Goal: Task Accomplishment & Management: Manage account settings

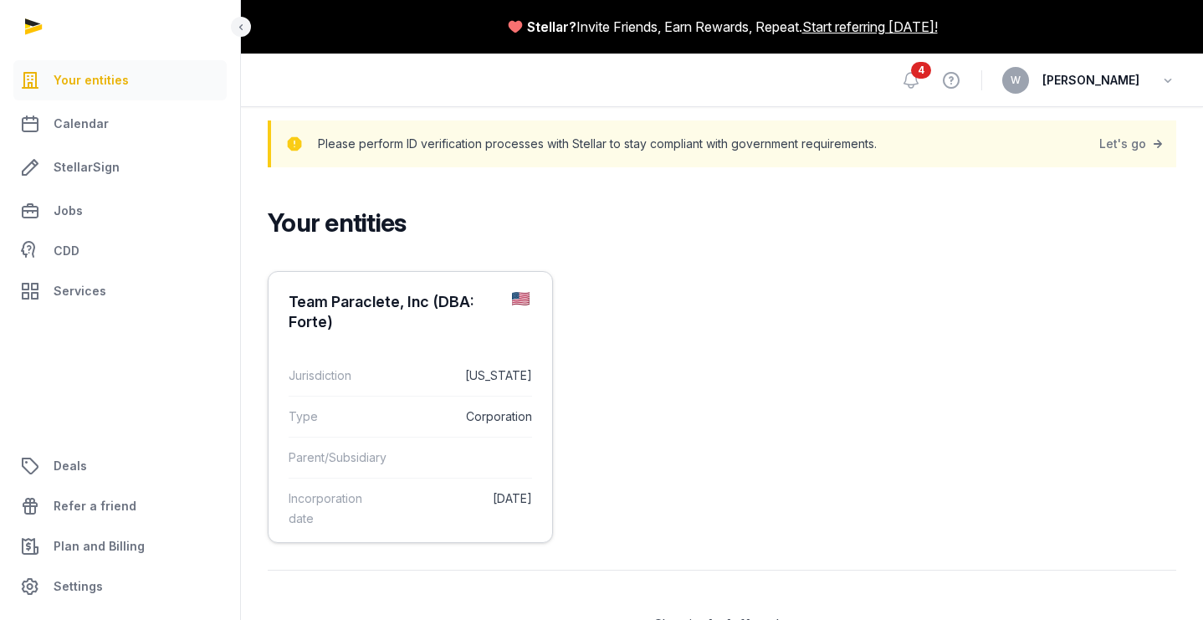
click at [350, 327] on div "Team Paraclete, Inc (DBA: Forte)" at bounding box center [394, 312] width 210 height 40
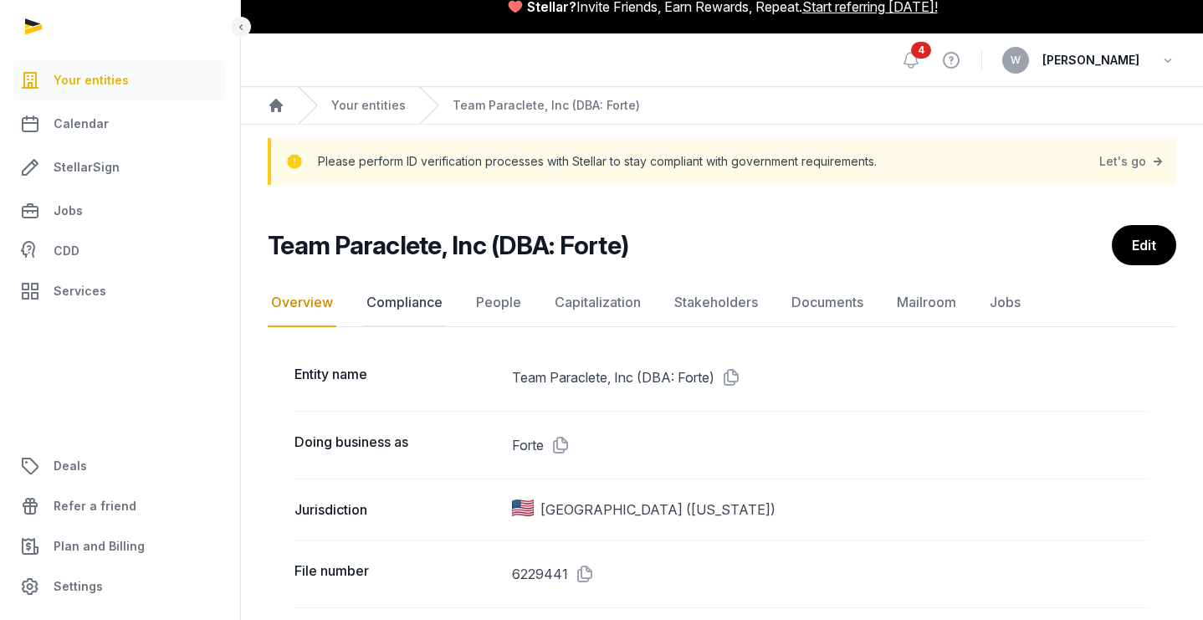
scroll to position [22, 0]
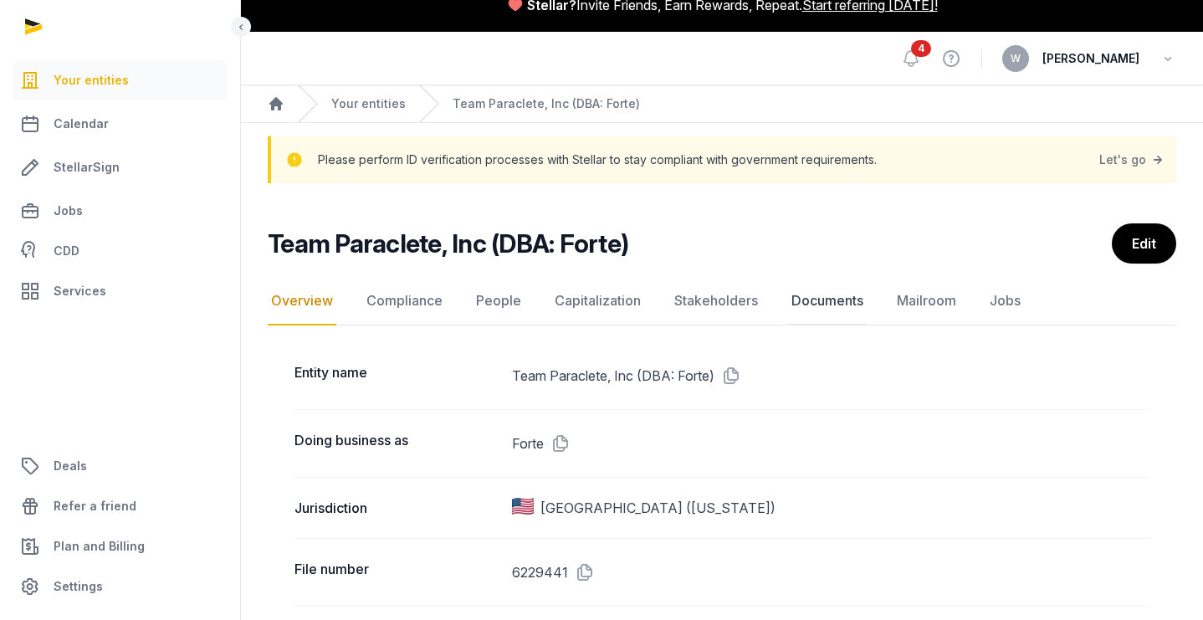
click at [818, 309] on link "Documents" at bounding box center [827, 301] width 79 height 49
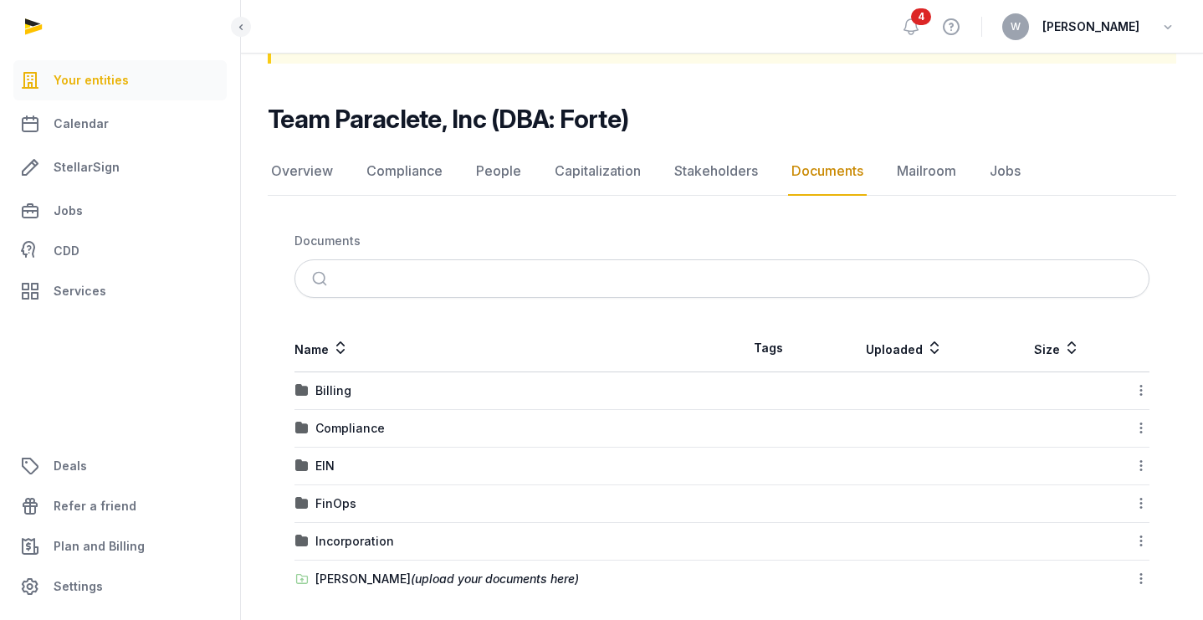
scroll to position [152, 0]
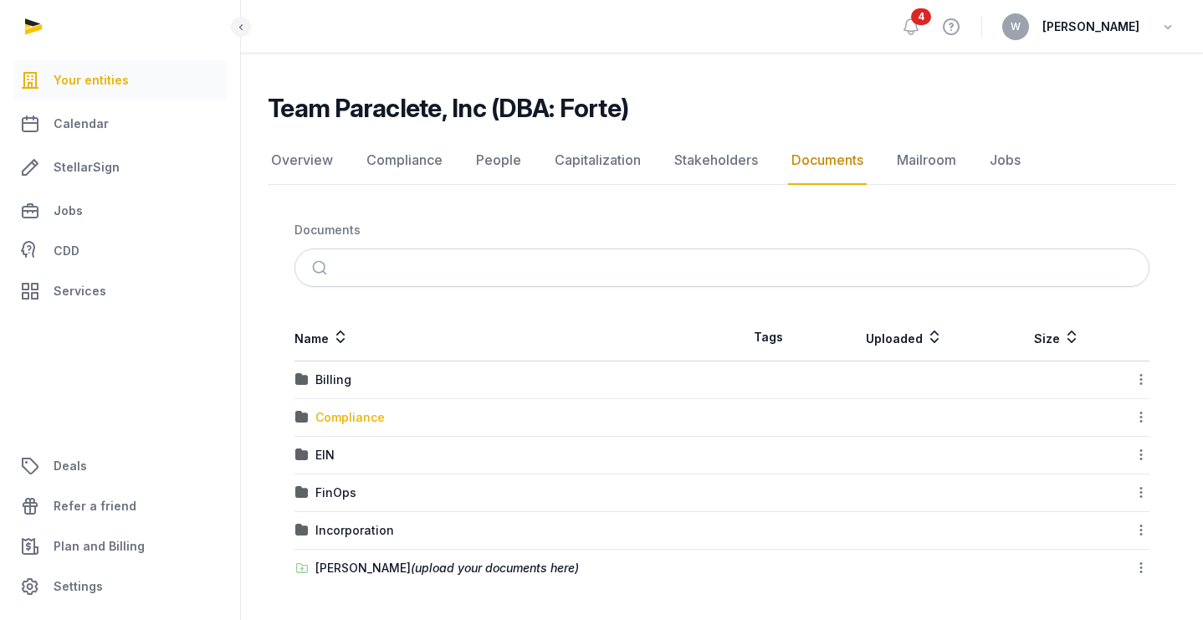
click at [353, 411] on div "Compliance" at bounding box center [349, 417] width 69 height 17
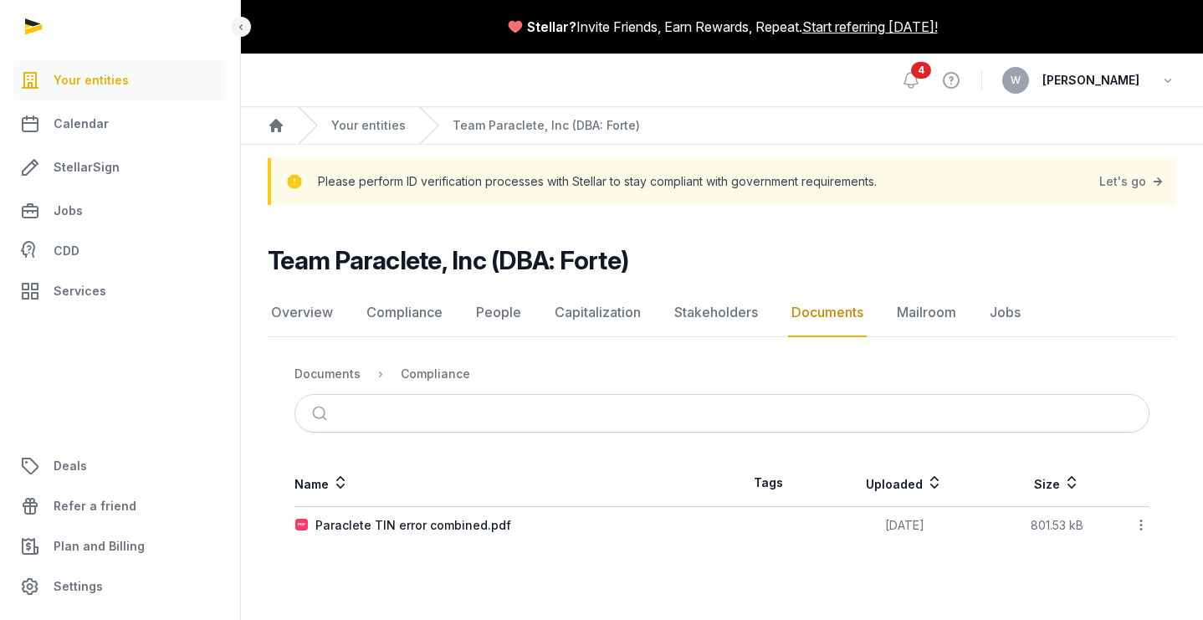
click at [814, 315] on link "Documents" at bounding box center [827, 313] width 79 height 49
click at [522, 495] on th "Name" at bounding box center [509, 483] width 428 height 48
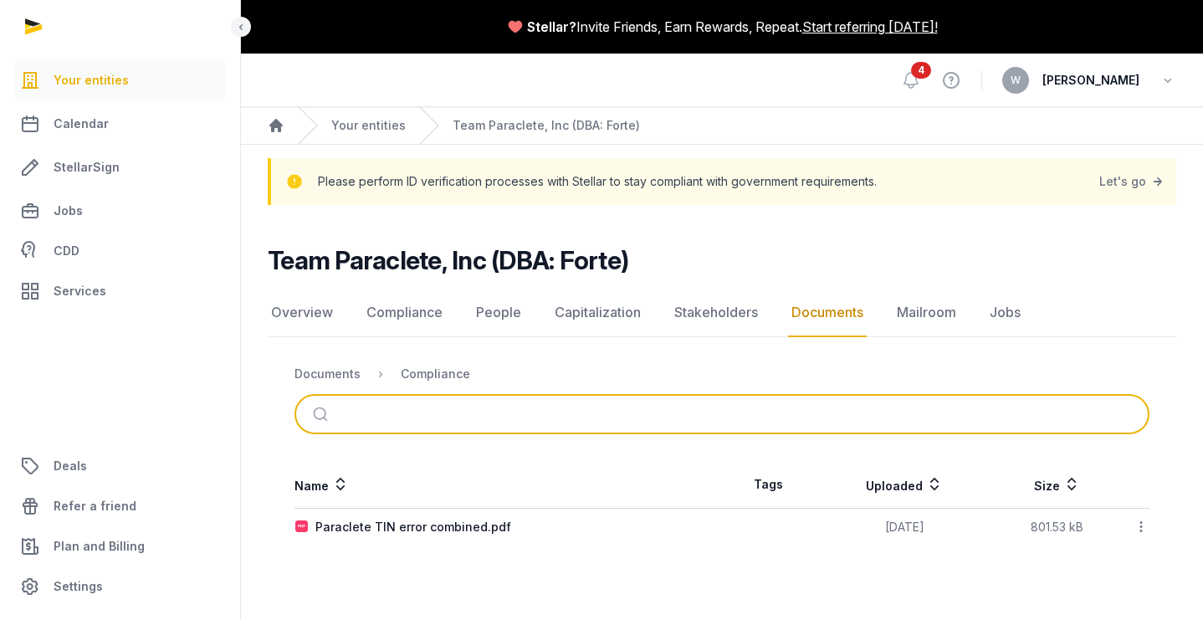
click at [384, 417] on input "search" at bounding box center [741, 414] width 799 height 37
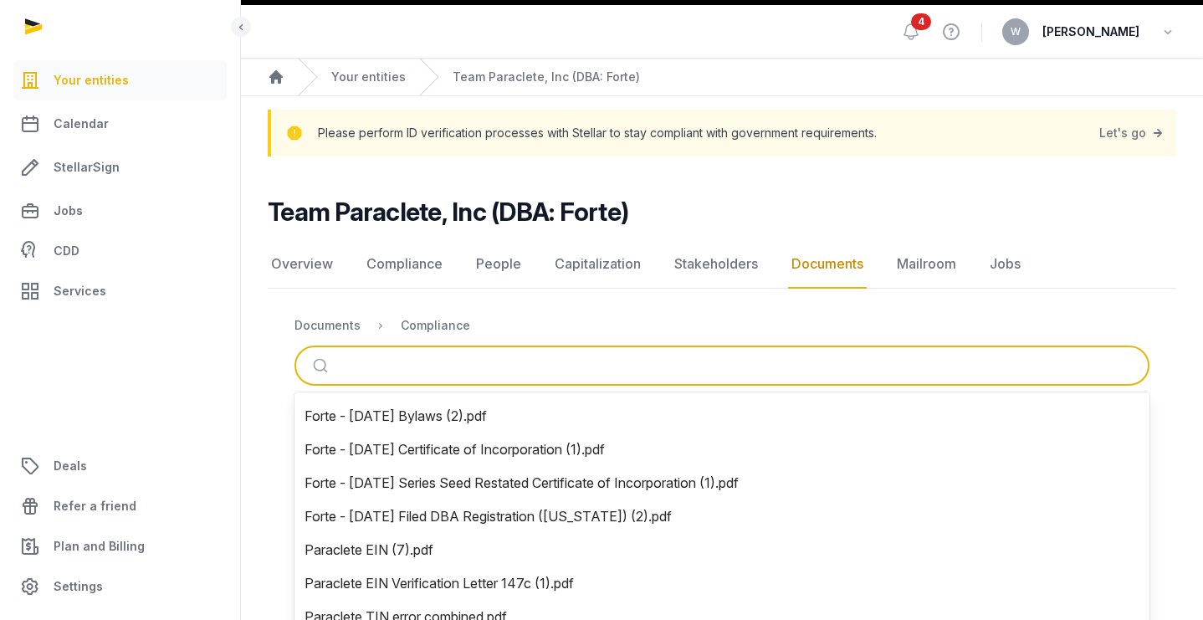
scroll to position [136, 0]
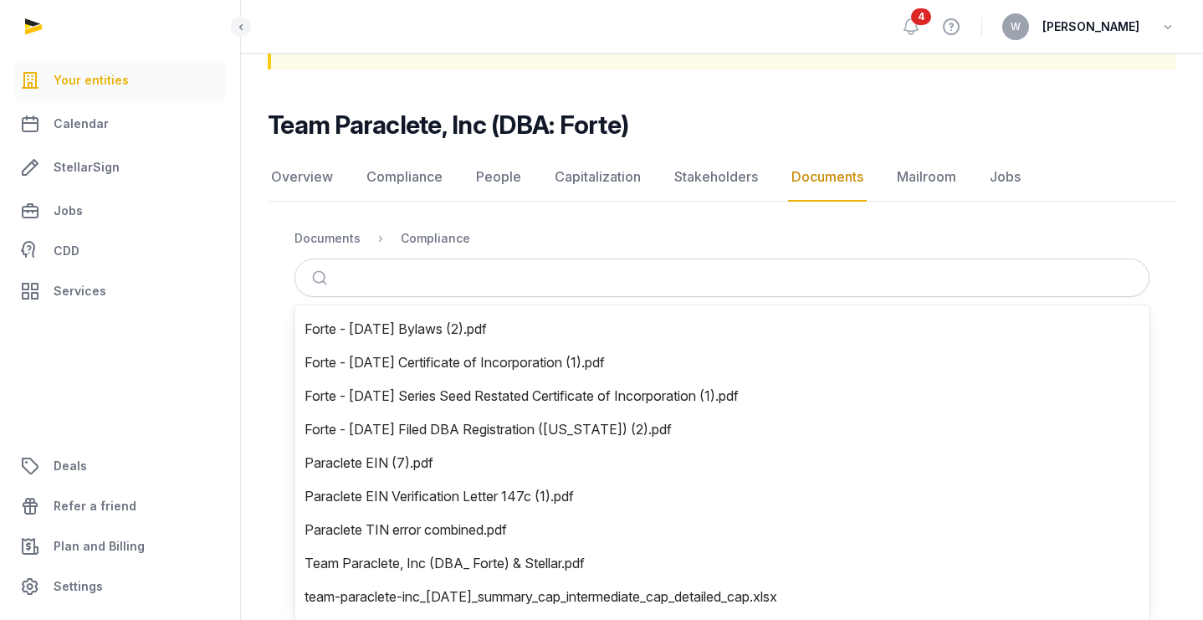
click at [614, 210] on div "Team Paraclete, Inc (DBA: Forte) Documents Overview Compliance People Capitaliz…" at bounding box center [722, 259] width 962 height 299
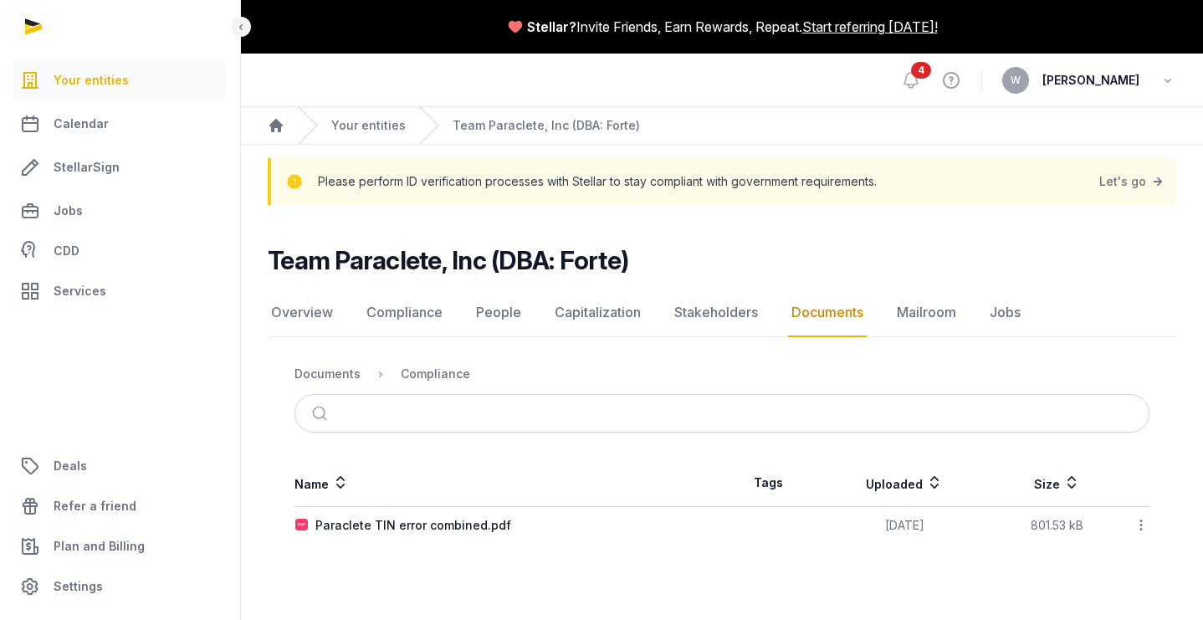
scroll to position [0, 0]
click at [1143, 79] on div "W [PERSON_NAME]" at bounding box center [1089, 80] width 174 height 27
click at [921, 79] on icon at bounding box center [911, 80] width 20 height 20
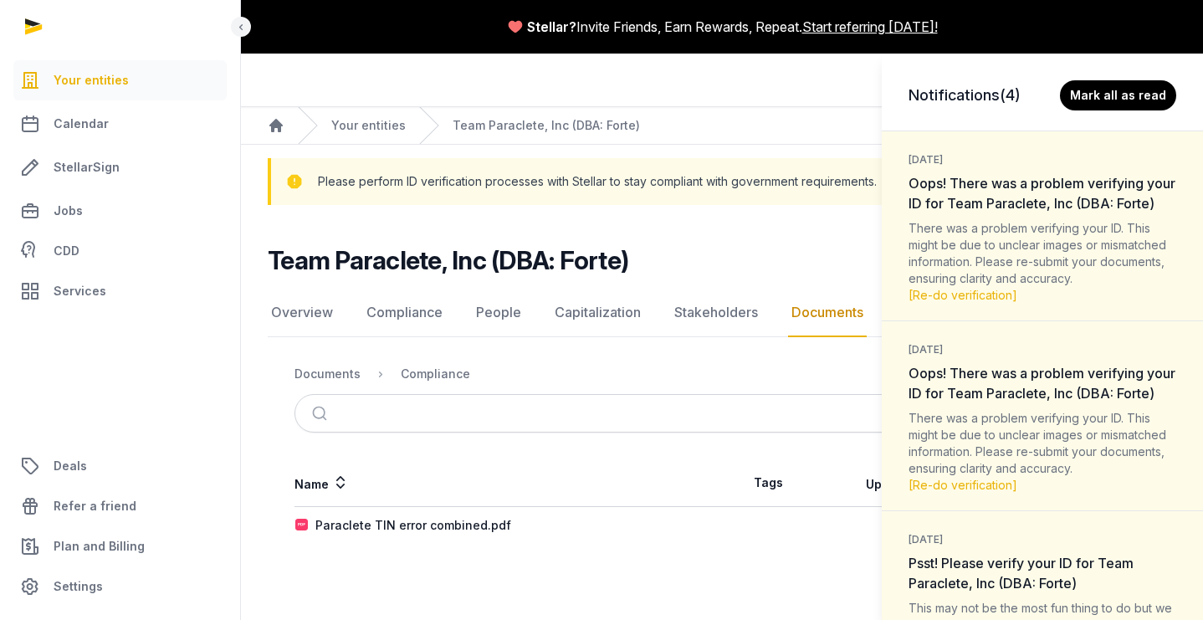
scroll to position [413, 0]
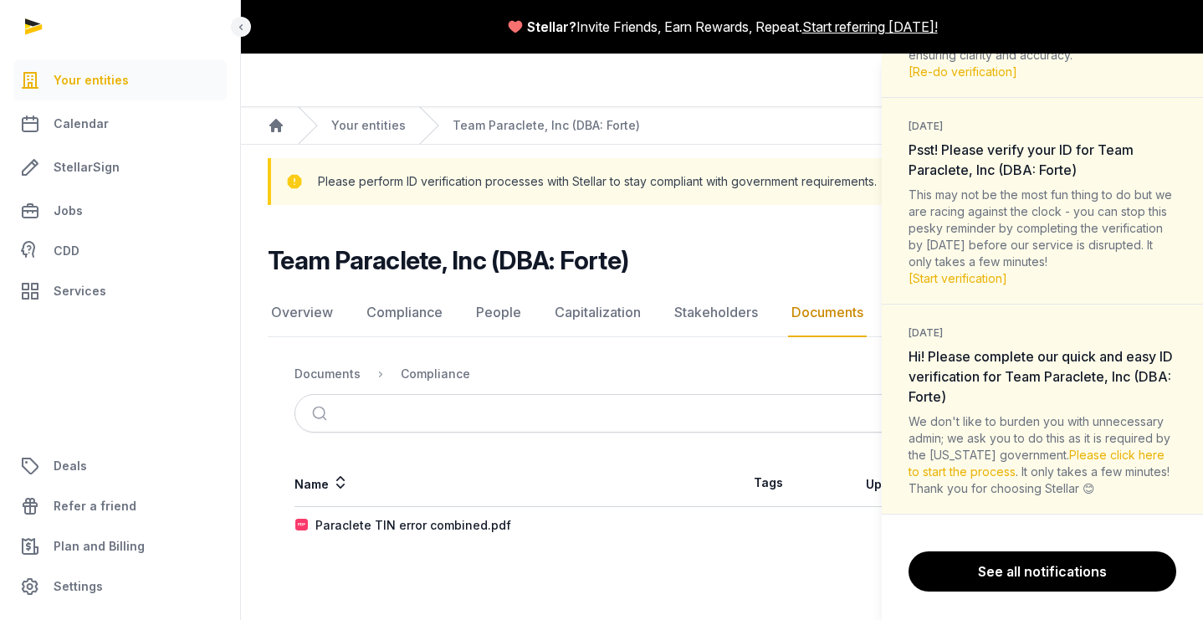
click at [845, 265] on div "Notifications (4) [PERSON_NAME] all as read [DATE] Oops! There was a problem ve…" at bounding box center [601, 310] width 1203 height 620
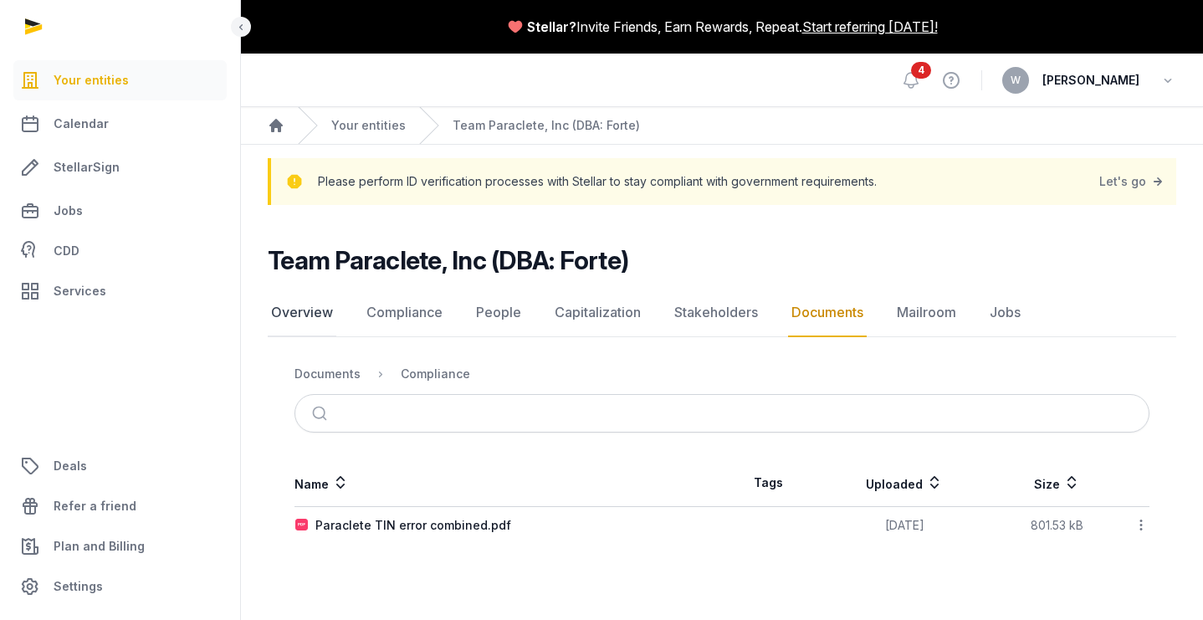
click at [313, 310] on link "Overview" at bounding box center [302, 313] width 69 height 49
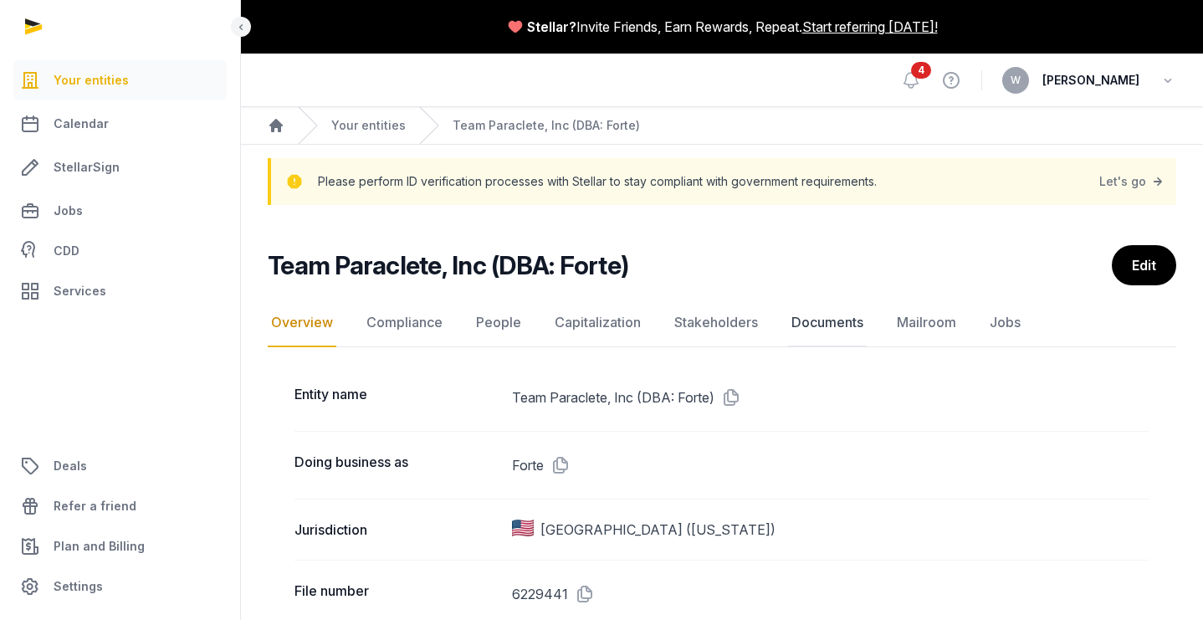
click at [818, 317] on link "Documents" at bounding box center [827, 323] width 79 height 49
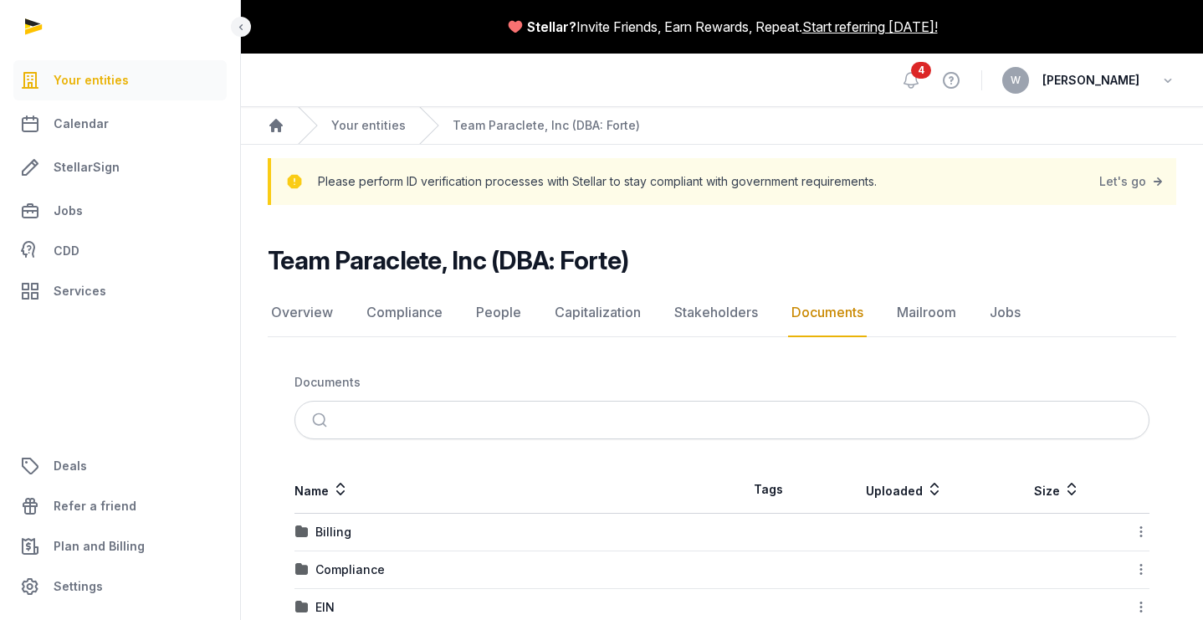
scroll to position [152, 0]
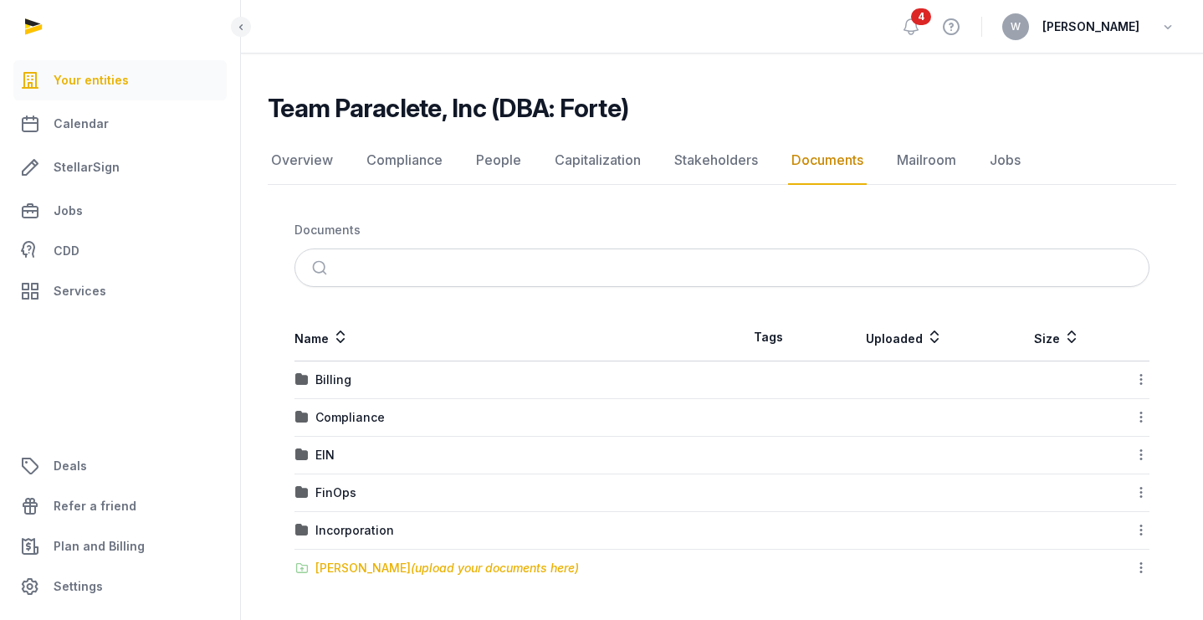
click at [530, 568] on span "(upload your documents here)" at bounding box center [495, 568] width 168 height 14
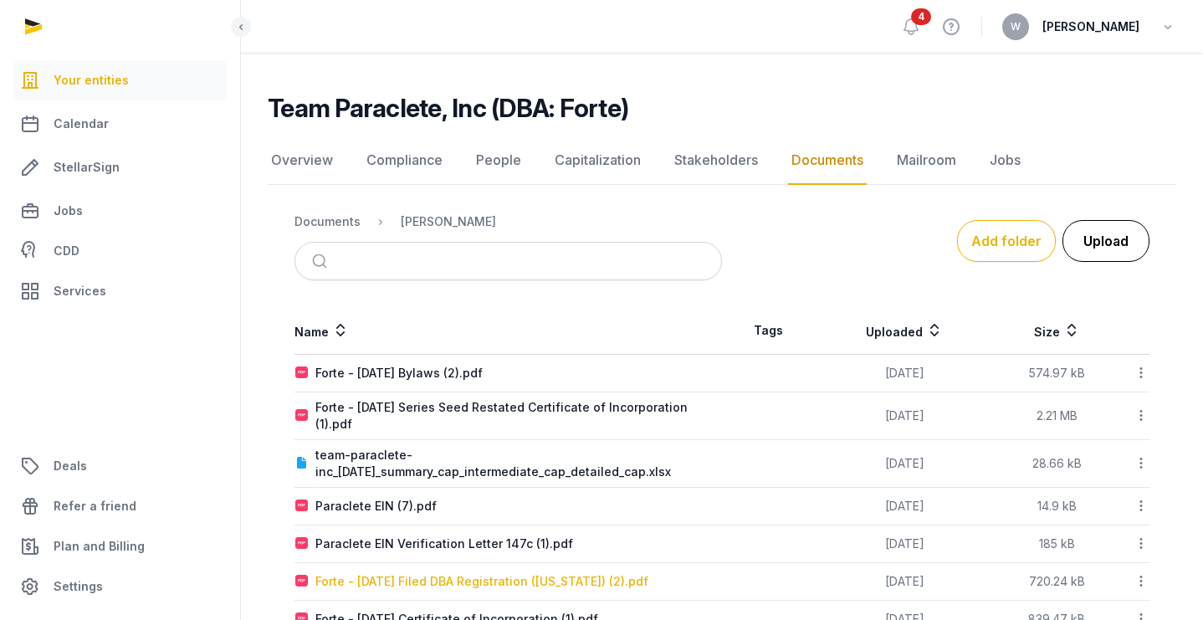
click at [1094, 244] on button "Upload" at bounding box center [1106, 241] width 87 height 42
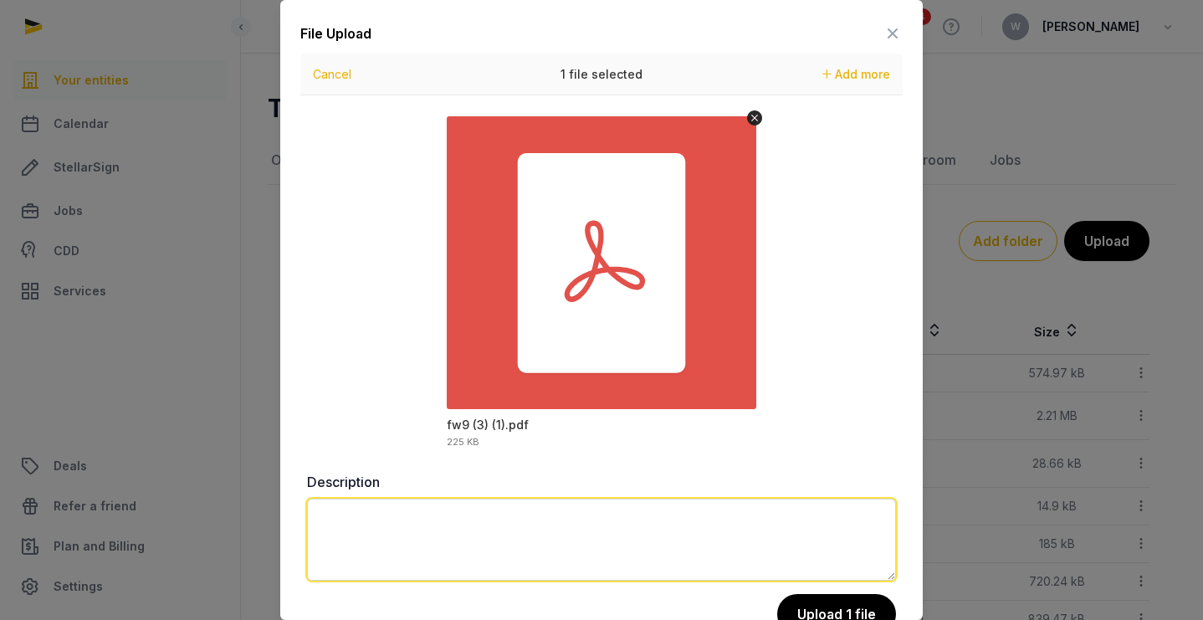
click at [512, 516] on textarea at bounding box center [601, 540] width 589 height 82
type textarea "**********"
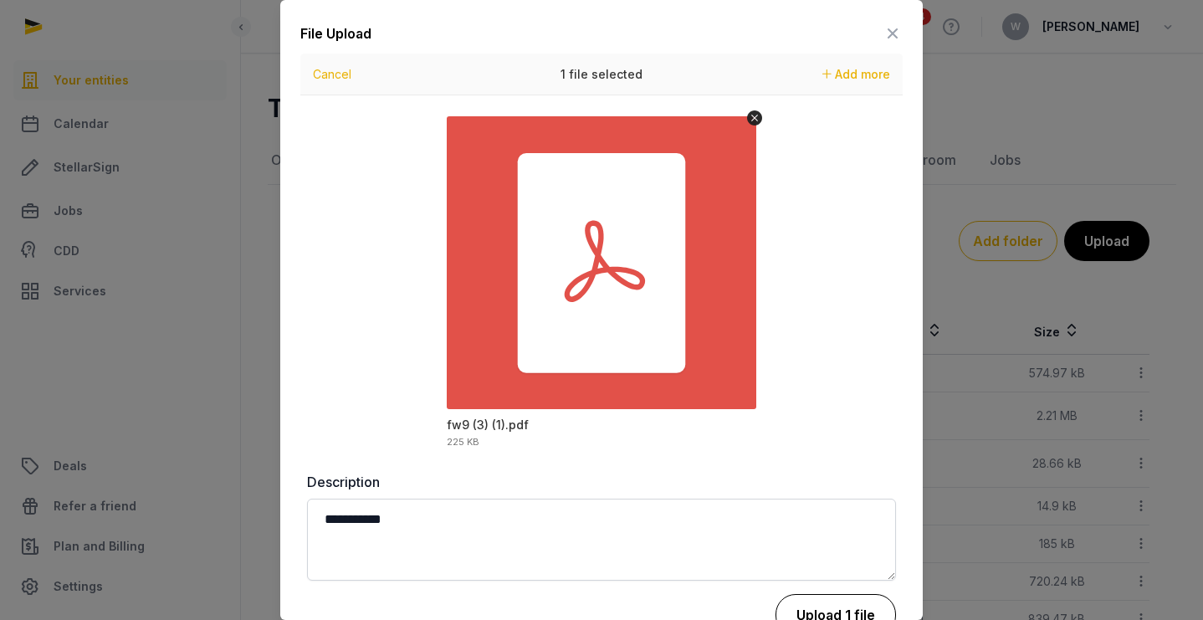
click at [820, 610] on button "Upload 1 file" at bounding box center [836, 615] width 120 height 42
